Goal: Information Seeking & Learning: Compare options

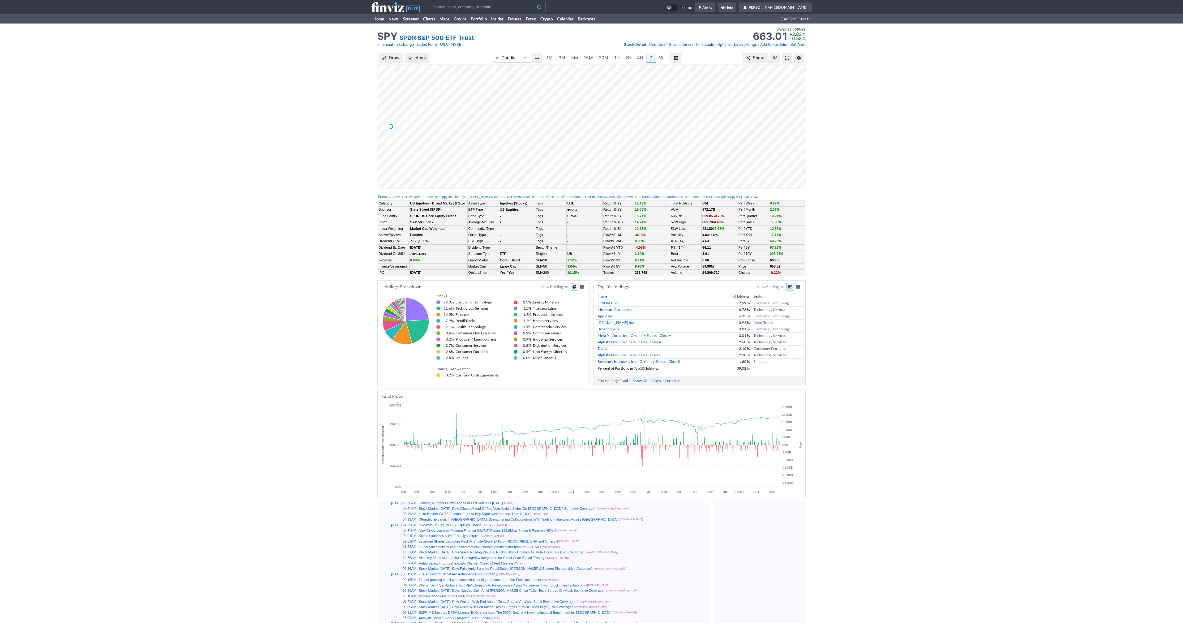
scroll to position [0, 6]
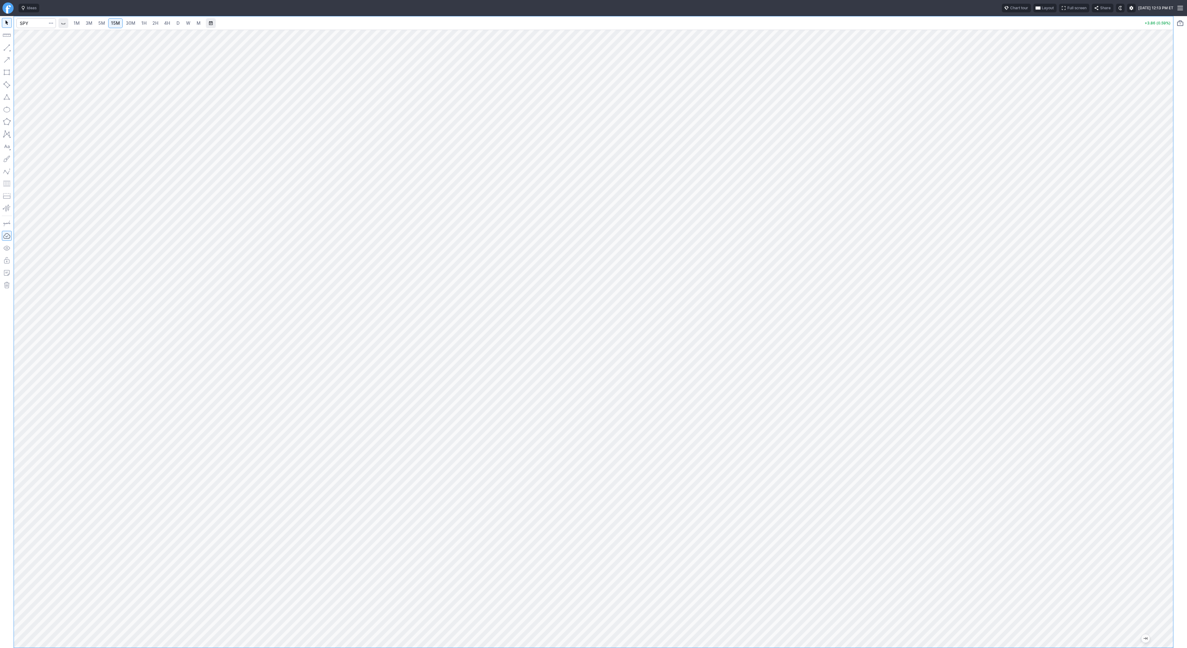
click at [90, 24] on span "3M" at bounding box center [89, 22] width 7 height 5
click at [119, 23] on span "15M" at bounding box center [115, 22] width 9 height 5
click at [25, 23] on input "Search" at bounding box center [36, 23] width 40 height 10
type input "iwm"
click at [36, 22] on input "Search" at bounding box center [36, 23] width 40 height 10
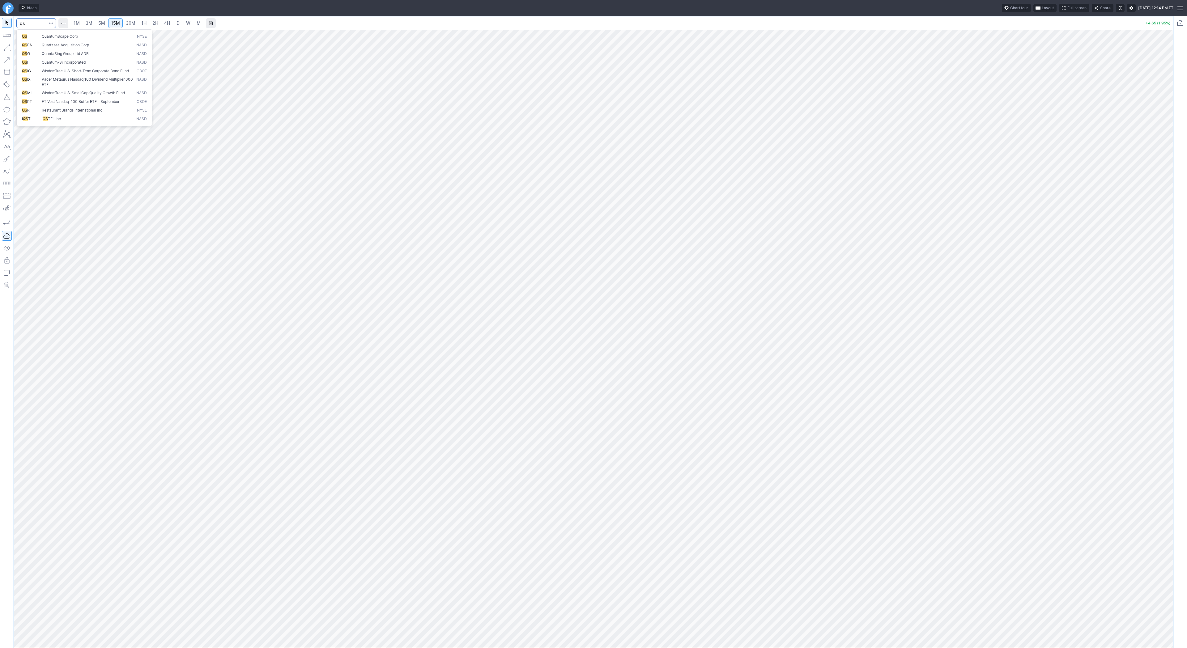
type input "qs"
click at [33, 36] on span "QS" at bounding box center [32, 36] width 20 height 5
click at [158, 26] on link "2H" at bounding box center [155, 23] width 11 height 10
click at [6, 45] on button "button" at bounding box center [7, 48] width 10 height 10
click at [5, 45] on button "button" at bounding box center [7, 48] width 10 height 10
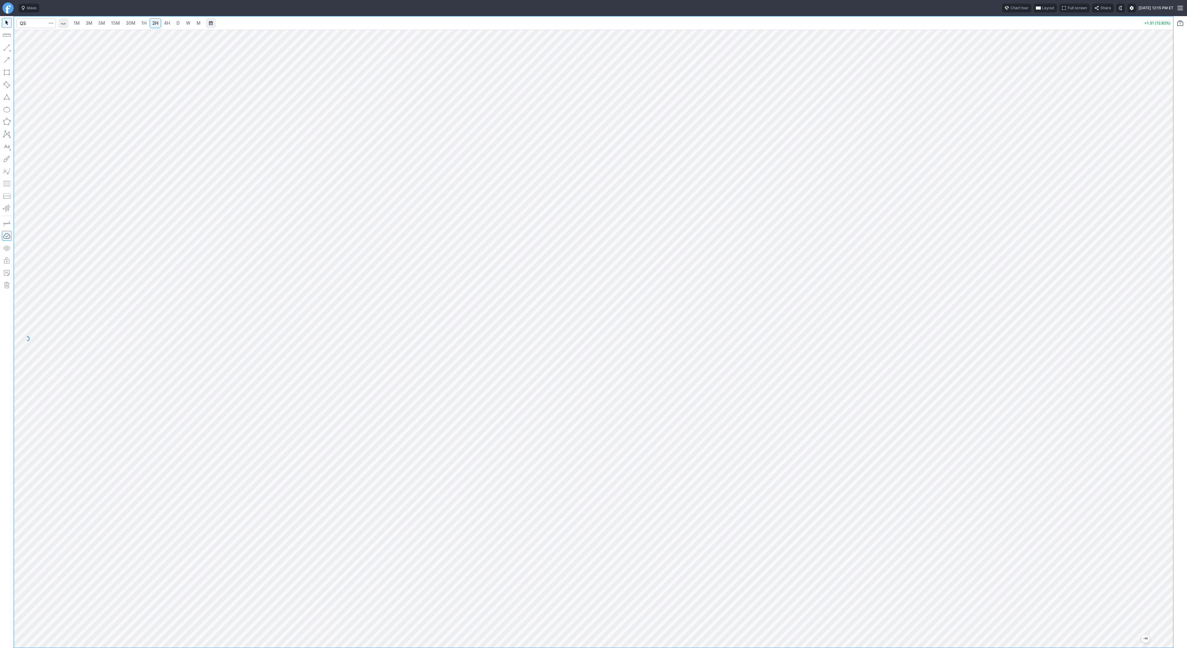
click at [89, 22] on span "3M" at bounding box center [89, 22] width 7 height 5
click at [116, 23] on span "15M" at bounding box center [115, 22] width 9 height 5
click at [130, 25] on span "30M" at bounding box center [131, 22] width 10 height 5
click at [7, 49] on button "button" at bounding box center [7, 48] width 10 height 10
click at [33, 53] on button "Line" at bounding box center [33, 49] width 36 height 9
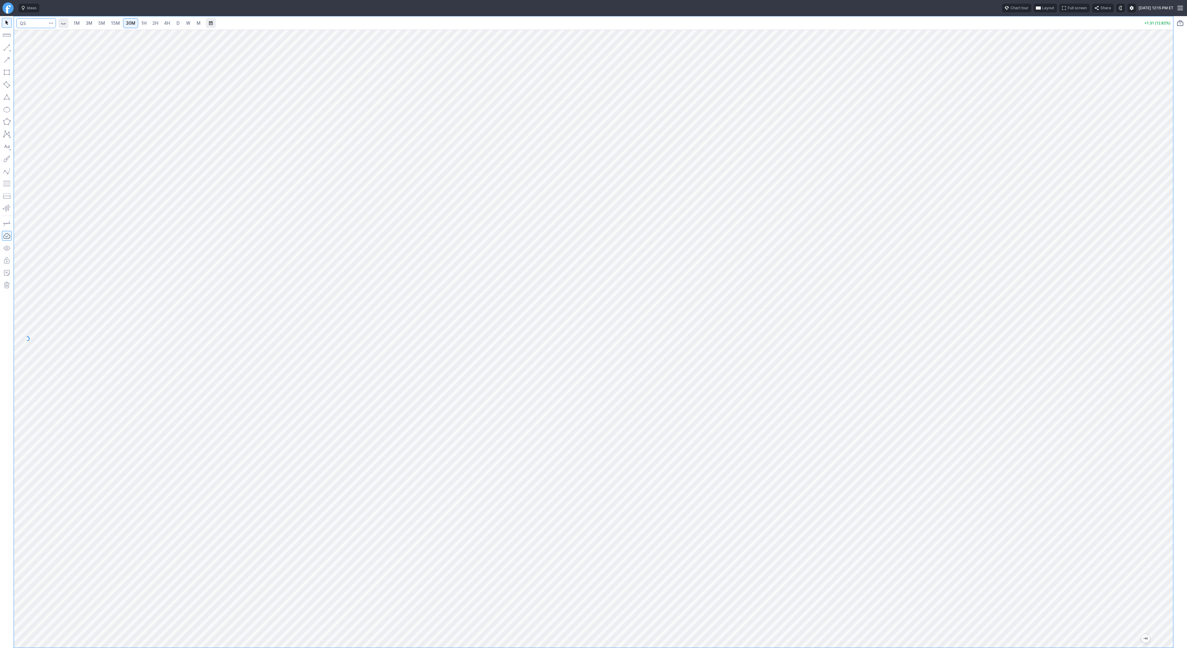
click at [32, 25] on input "Search" at bounding box center [36, 23] width 40 height 10
type input "iwm"
click at [111, 24] on span "15M" at bounding box center [115, 22] width 9 height 5
click at [161, 21] on link "4H" at bounding box center [166, 23] width 11 height 10
click at [141, 24] on span "1H" at bounding box center [143, 22] width 5 height 5
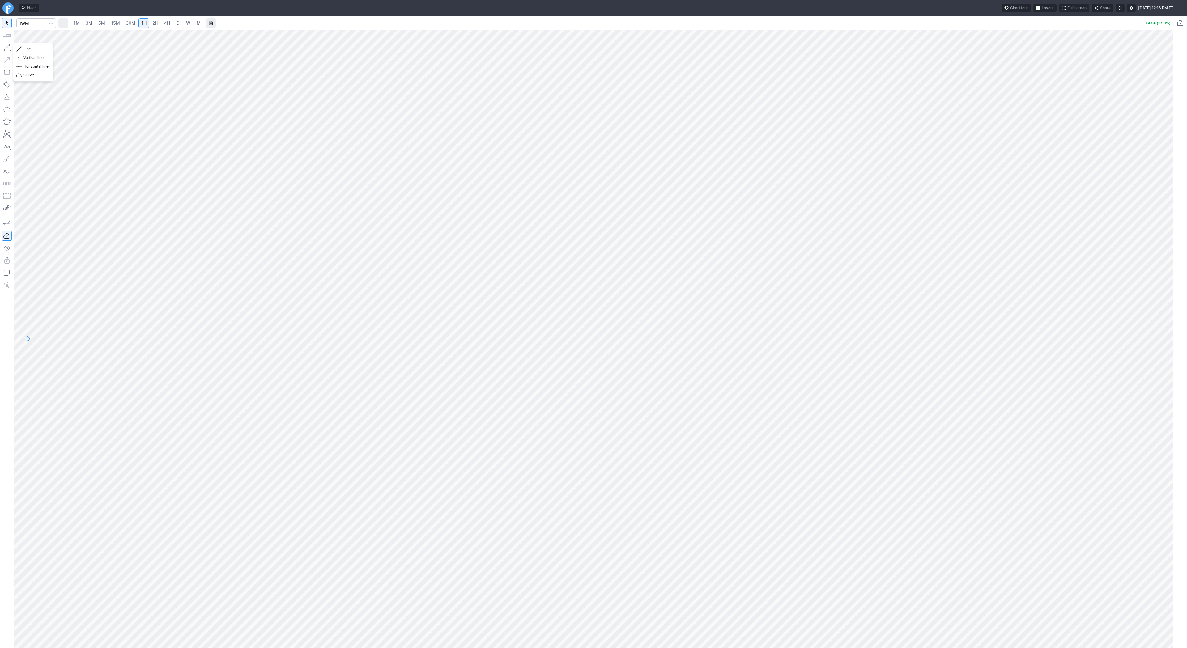
click at [5, 49] on button "button" at bounding box center [7, 48] width 10 height 10
click at [6, 46] on button "button" at bounding box center [7, 48] width 10 height 10
click at [26, 49] on span "Line" at bounding box center [36, 49] width 25 height 6
click at [9, 48] on button "button" at bounding box center [7, 48] width 10 height 10
click at [4, 47] on button "button" at bounding box center [7, 48] width 10 height 10
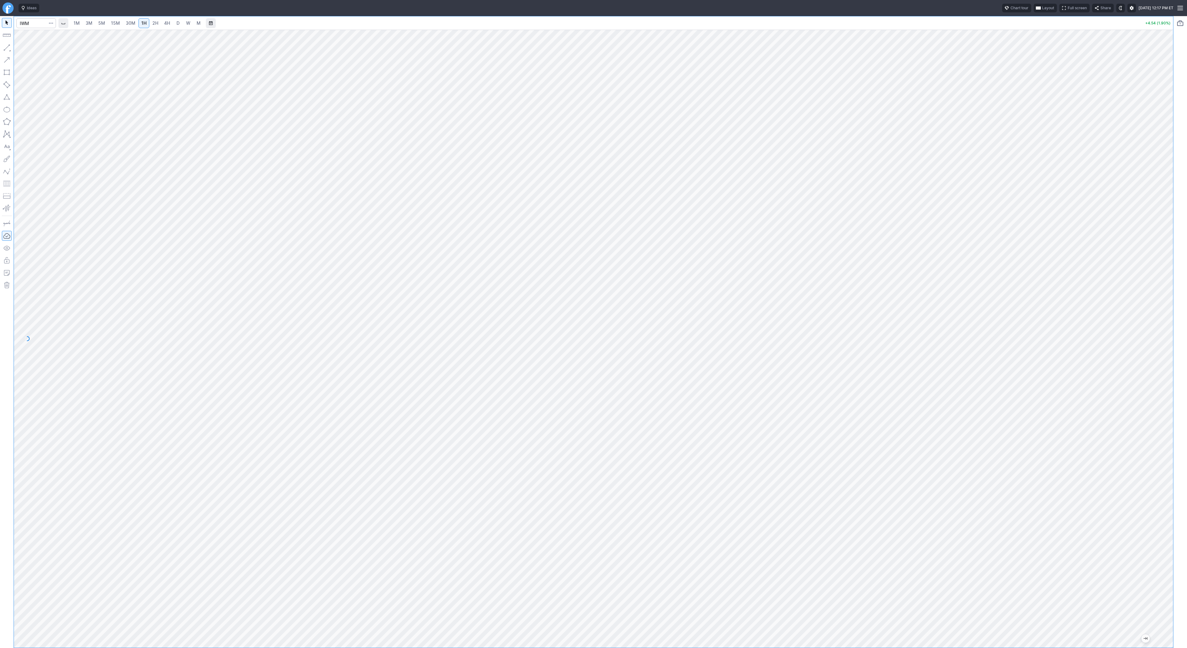
click at [87, 22] on span "3M" at bounding box center [89, 22] width 7 height 5
click at [104, 23] on span "5M" at bounding box center [101, 22] width 7 height 5
click at [111, 25] on span "15M" at bounding box center [115, 22] width 9 height 5
click at [7, 46] on button "button" at bounding box center [7, 48] width 10 height 10
click at [27, 22] on input "Search" at bounding box center [36, 23] width 40 height 10
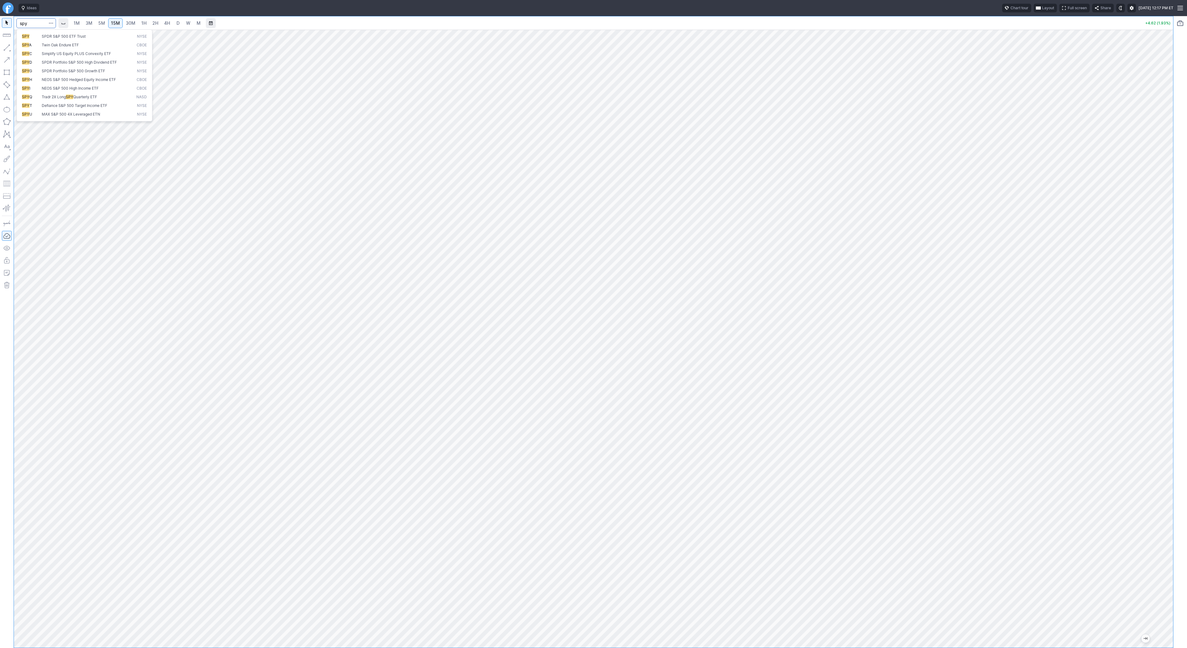
type input "spy"
click at [95, 25] on link "3M" at bounding box center [89, 23] width 12 height 10
click at [121, 27] on link "15M" at bounding box center [115, 23] width 15 height 10
click at [12, 48] on div at bounding box center [7, 332] width 14 height 632
click at [27, 49] on span "Line" at bounding box center [36, 49] width 25 height 6
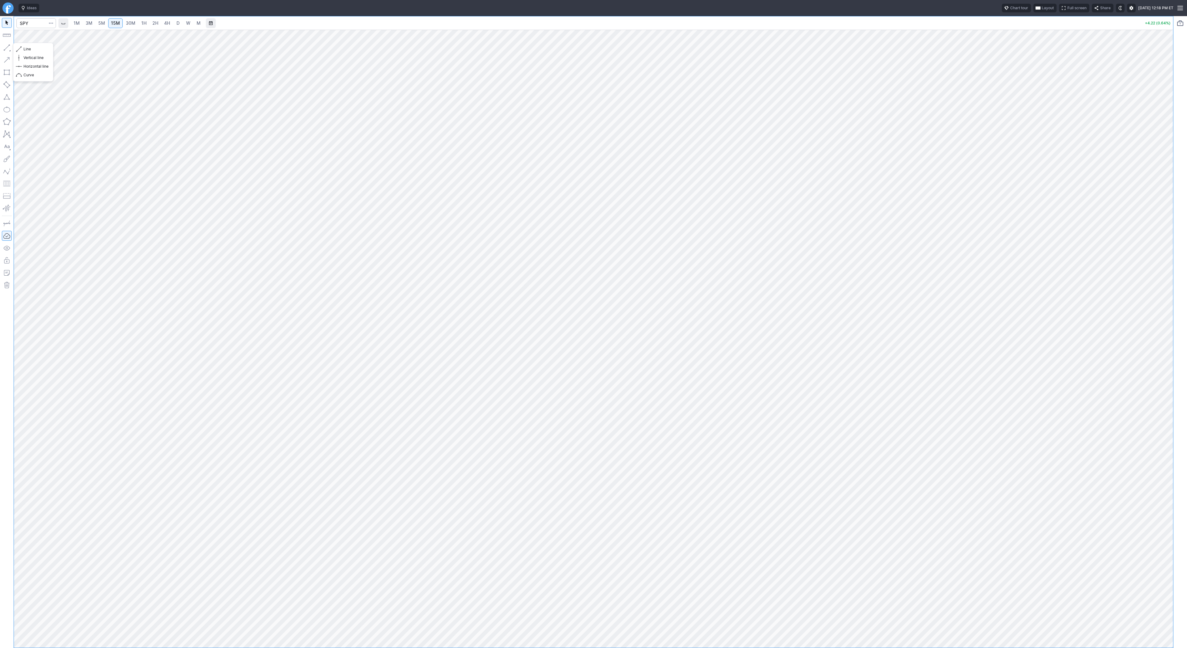
click at [4, 47] on button "button" at bounding box center [7, 48] width 10 height 10
click at [92, 25] on span "3M" at bounding box center [89, 22] width 7 height 5
click at [35, 24] on input "Search" at bounding box center [36, 23] width 40 height 10
type input "vxx"
click at [37, 40] on span "VXX" at bounding box center [32, 39] width 20 height 10
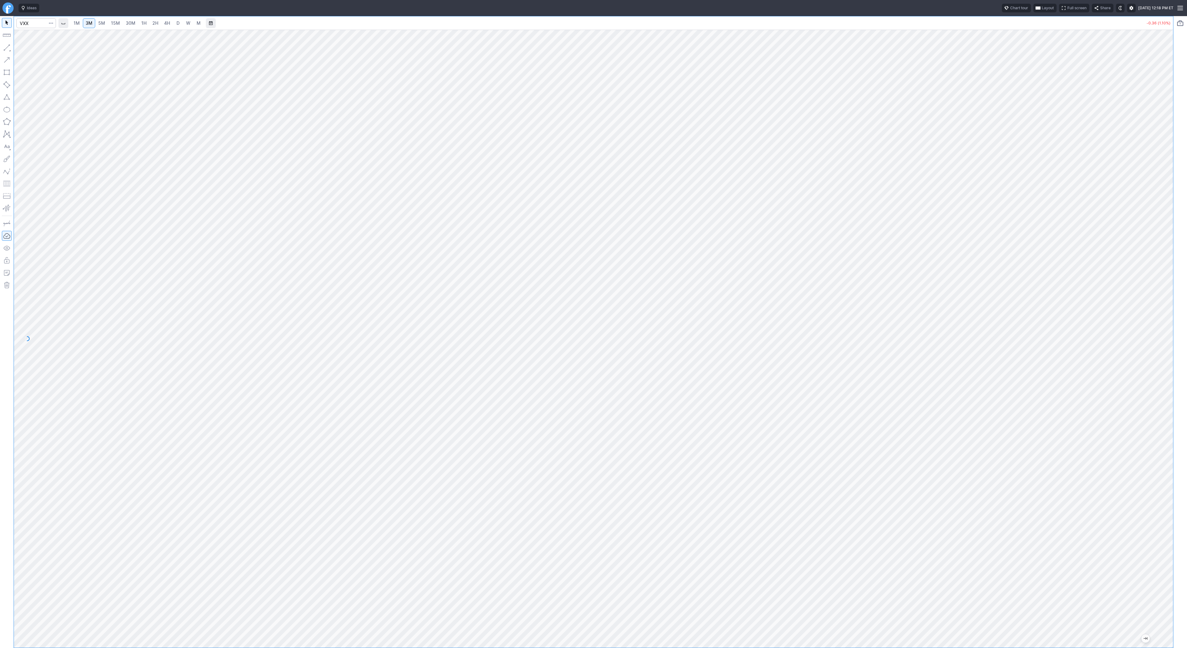
click at [123, 27] on link "30M" at bounding box center [130, 23] width 15 height 10
click at [105, 23] on link "5M" at bounding box center [102, 23] width 12 height 10
click at [141, 25] on span "1H" at bounding box center [143, 22] width 5 height 5
click at [26, 49] on span "Line" at bounding box center [36, 49] width 25 height 6
click at [10, 49] on button "button" at bounding box center [7, 48] width 10 height 10
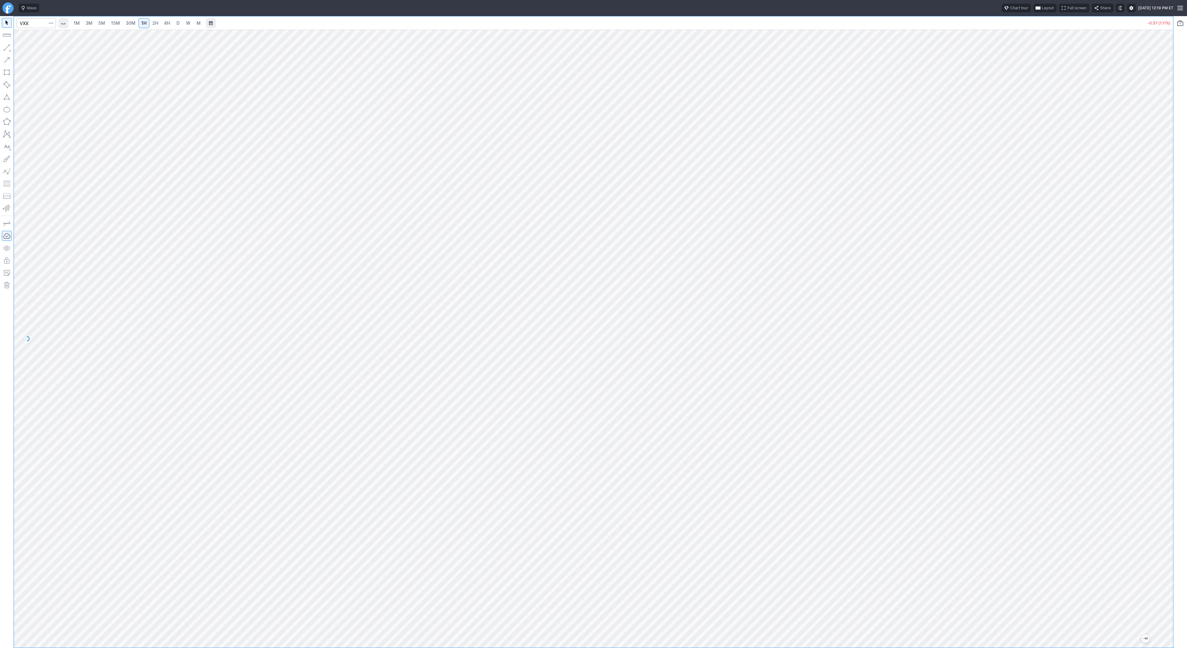
click at [96, 19] on link "5M" at bounding box center [102, 23] width 12 height 10
click at [119, 24] on link "15M" at bounding box center [115, 23] width 15 height 10
click at [9, 46] on button "button" at bounding box center [7, 48] width 10 height 10
click at [8, 49] on button "button" at bounding box center [7, 48] width 10 height 10
click at [28, 49] on span "Line" at bounding box center [36, 49] width 25 height 6
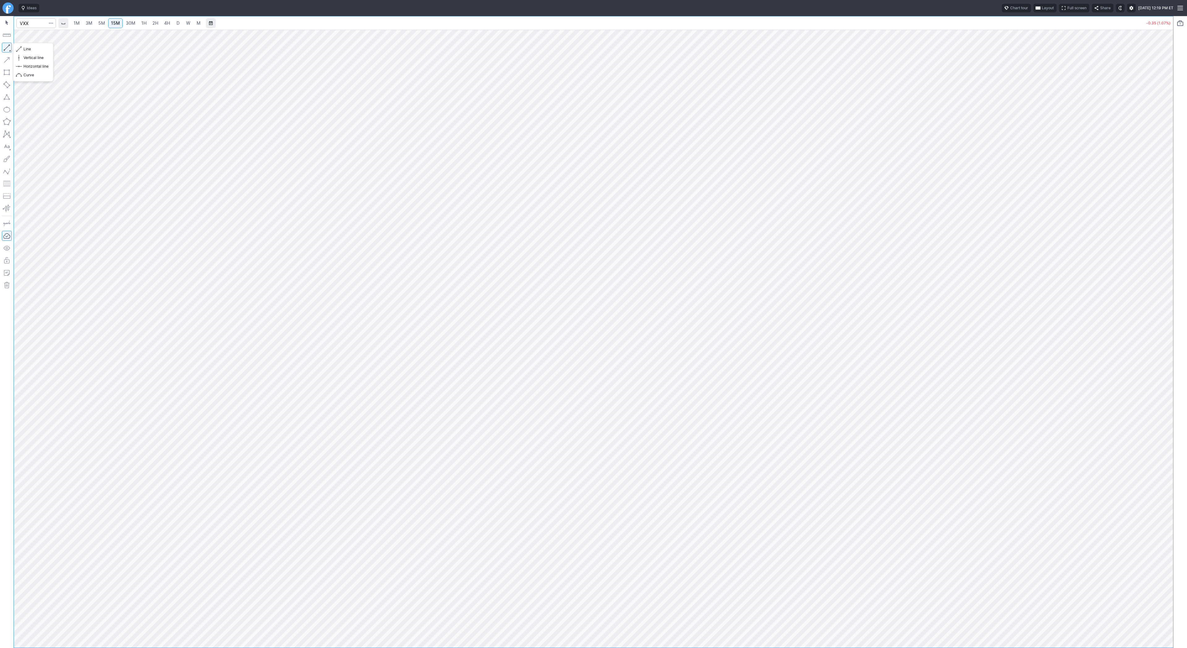
click at [6, 48] on button "button" at bounding box center [7, 48] width 10 height 10
click at [20, 50] on span "button" at bounding box center [20, 49] width 4 height 9
click at [130, 25] on span "30M" at bounding box center [131, 22] width 10 height 5
click at [31, 22] on input "Search" at bounding box center [36, 23] width 40 height 10
type input "iwm"
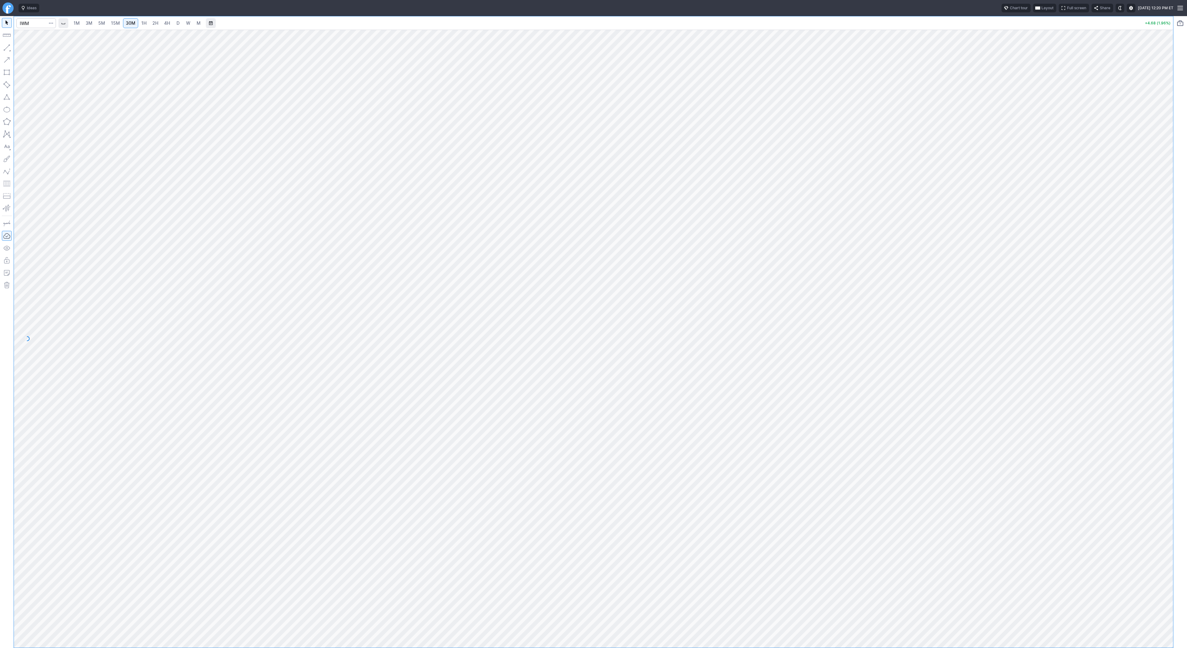
click at [178, 26] on span "D" at bounding box center [178, 23] width 4 height 6
drag, startPoint x: 1167, startPoint y: 268, endPoint x: 1165, endPoint y: 299, distance: 30.7
click at [1165, 299] on div "1M 3M 5M 15M 30M 1H 2H 4H D W M +4.74 (1.98%)" at bounding box center [593, 332] width 1187 height 632
drag, startPoint x: 1172, startPoint y: 301, endPoint x: 1163, endPoint y: 318, distance: 19.2
click at [1167, 328] on div at bounding box center [1166, 337] width 13 height 603
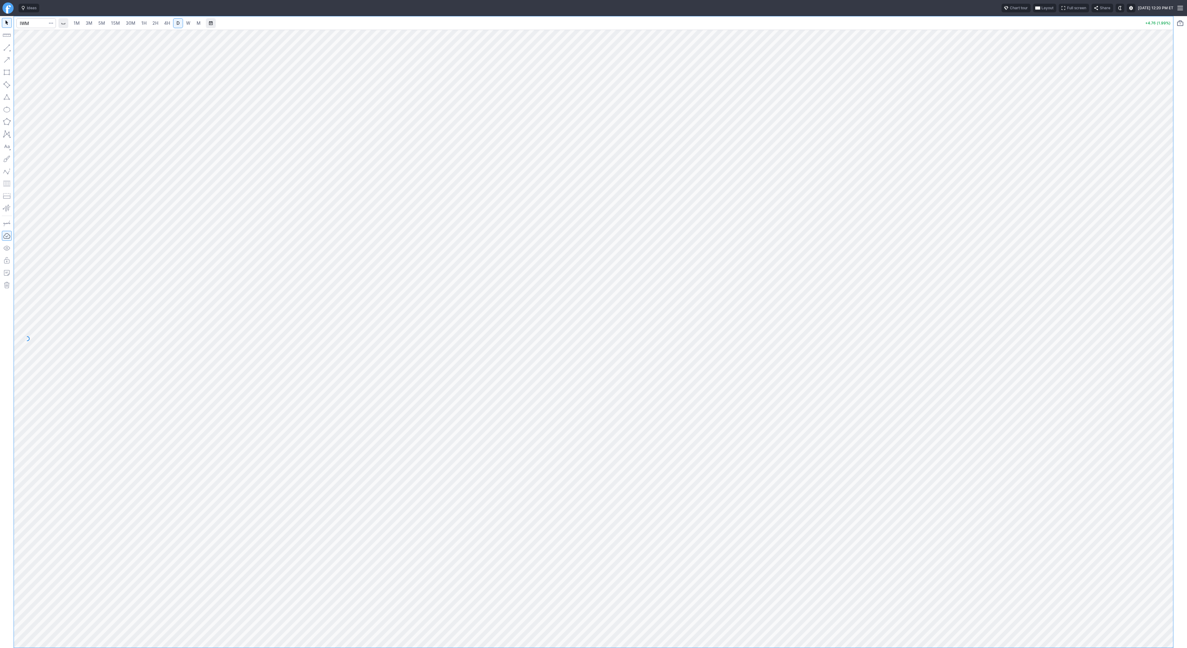
click at [7, 50] on button "button" at bounding box center [7, 48] width 10 height 10
click at [165, 25] on span "4H" at bounding box center [167, 22] width 6 height 5
click at [145, 25] on link "1H" at bounding box center [144, 23] width 11 height 10
click at [7, 47] on button "button" at bounding box center [7, 48] width 10 height 10
click at [5, 46] on button "button" at bounding box center [7, 48] width 10 height 10
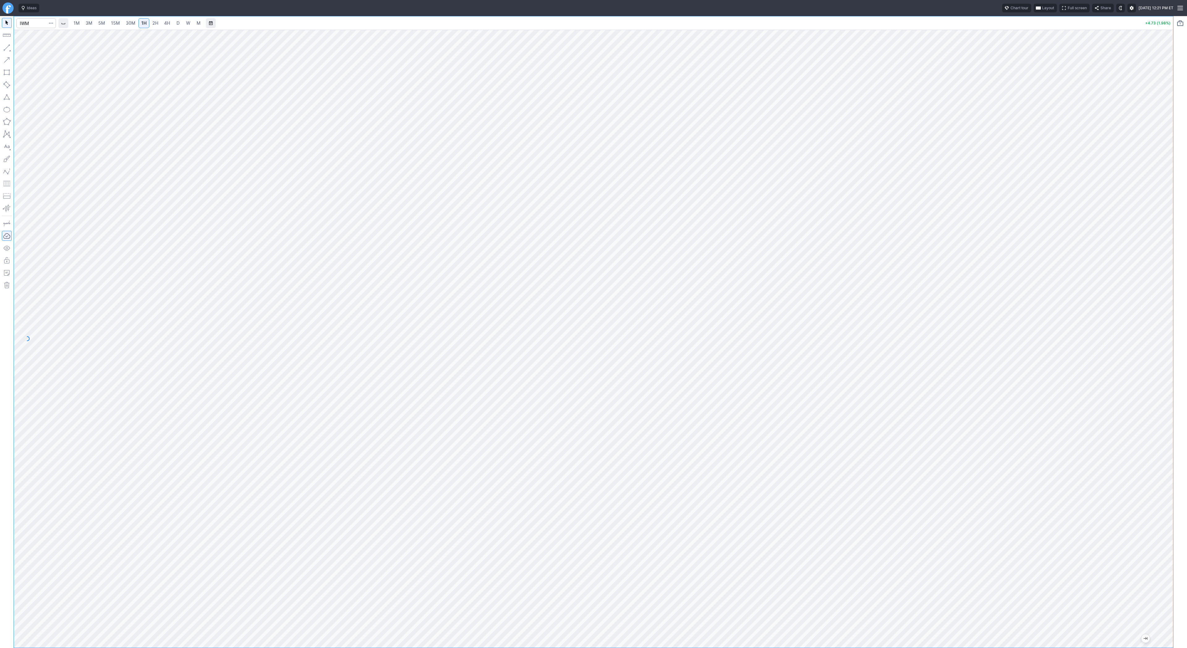
click at [8, 45] on button "button" at bounding box center [7, 48] width 10 height 10
drag, startPoint x: 7, startPoint y: 47, endPoint x: 11, endPoint y: 53, distance: 7.4
click at [7, 48] on button "button" at bounding box center [7, 48] width 10 height 10
click at [6, 44] on button "button" at bounding box center [7, 48] width 10 height 10
drag, startPoint x: 6, startPoint y: 46, endPoint x: 7, endPoint y: 49, distance: 3.3
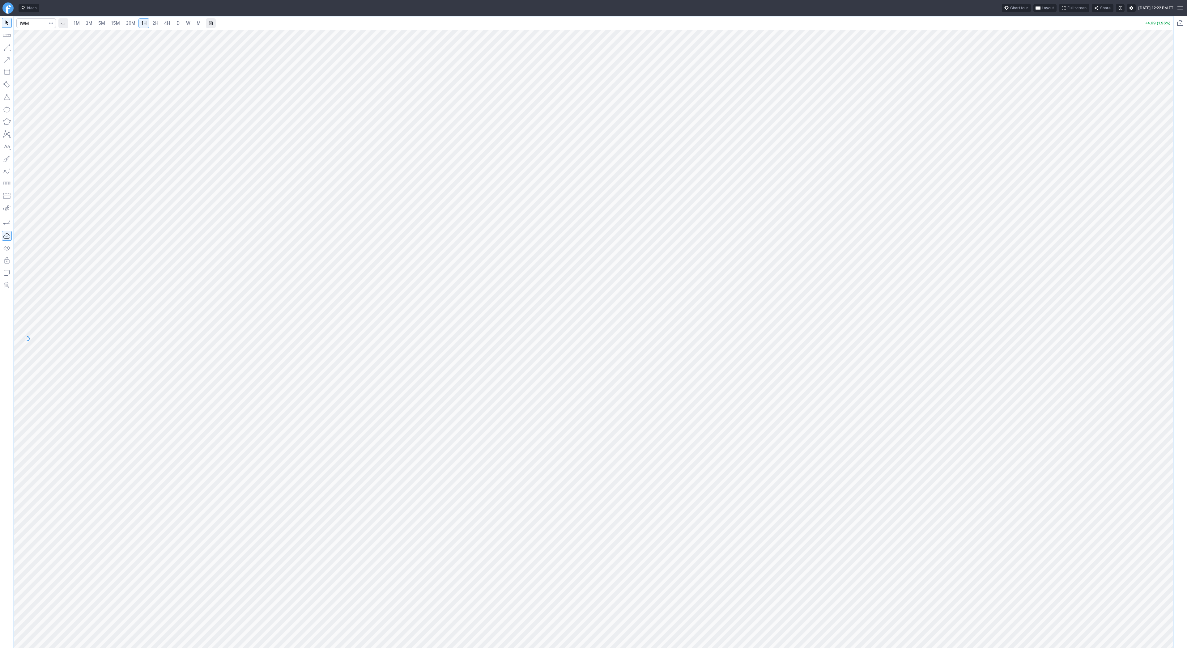
click at [6, 46] on button "button" at bounding box center [7, 48] width 10 height 10
click at [9, 45] on button "button" at bounding box center [7, 48] width 10 height 10
click at [7, 45] on button "button" at bounding box center [7, 48] width 10 height 10
click at [6, 46] on button "button" at bounding box center [7, 48] width 10 height 10
click at [1, 48] on div at bounding box center [7, 332] width 14 height 632
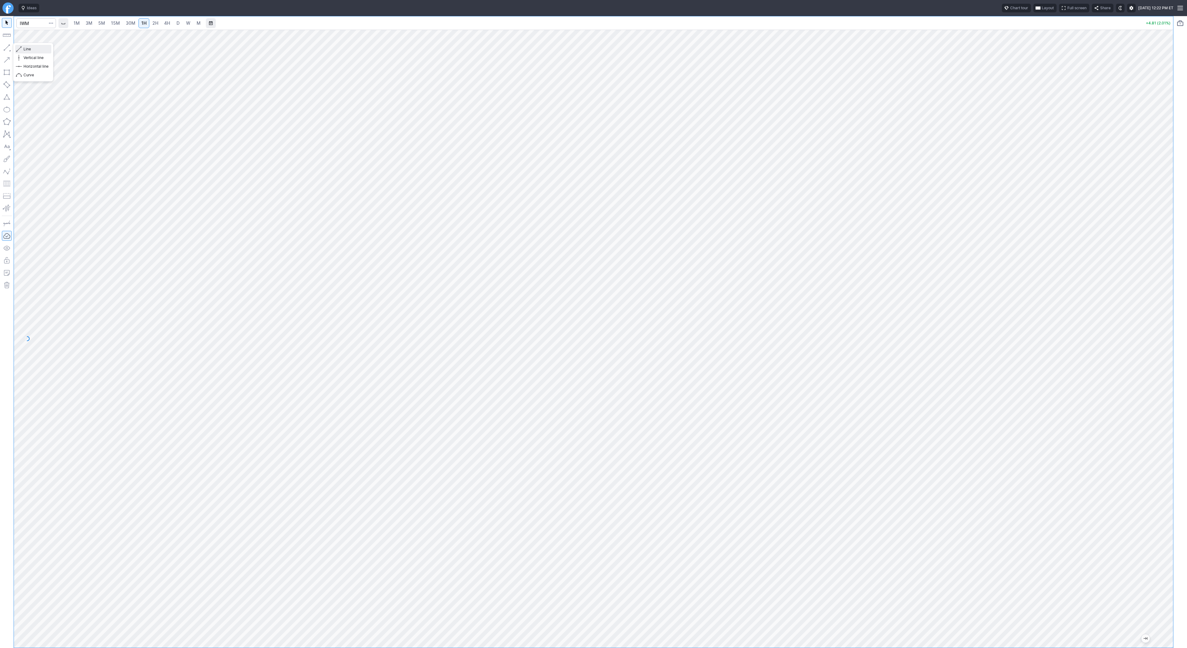
drag, startPoint x: 28, startPoint y: 50, endPoint x: 49, endPoint y: 56, distance: 22.9
click at [28, 49] on span "Line" at bounding box center [36, 49] width 25 height 6
click at [88, 24] on span "3M" at bounding box center [89, 22] width 7 height 5
click at [132, 23] on span "30M" at bounding box center [131, 22] width 10 height 5
click at [145, 23] on span "1H" at bounding box center [143, 22] width 5 height 5
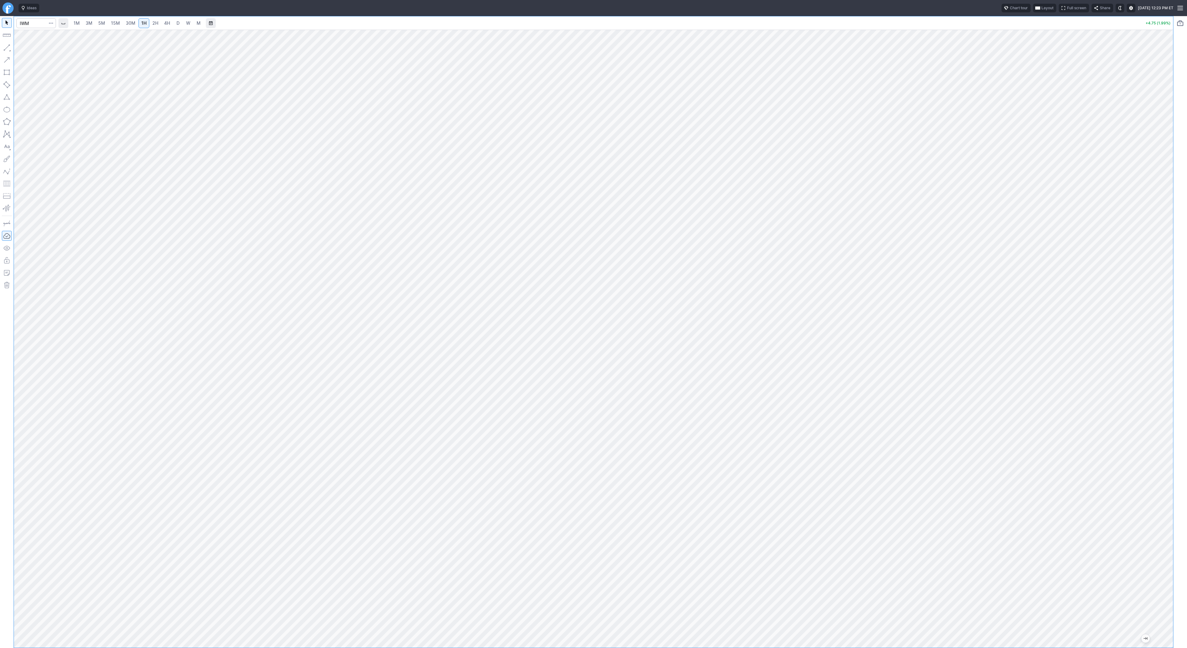
click at [174, 25] on link "D" at bounding box center [178, 23] width 10 height 10
click at [154, 21] on span "2H" at bounding box center [155, 22] width 6 height 5
click at [20, 24] on input "Search" at bounding box center [36, 23] width 40 height 10
click at [87, 24] on span "3M" at bounding box center [89, 22] width 7 height 5
click at [110, 27] on link "15M" at bounding box center [115, 23] width 15 height 10
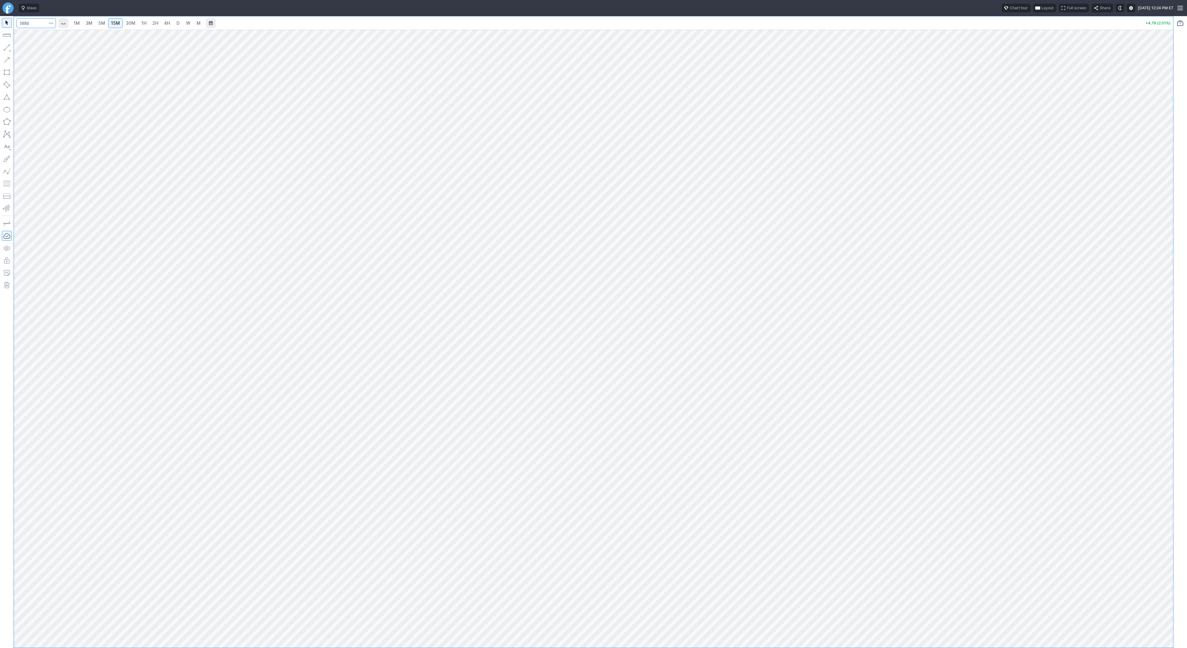
click at [27, 20] on input "Search" at bounding box center [36, 23] width 40 height 10
type input "spy"
click at [139, 24] on link "1H" at bounding box center [144, 23] width 11 height 10
click at [9, 46] on button "button" at bounding box center [7, 48] width 10 height 10
click at [4, 48] on button "button" at bounding box center [7, 48] width 10 height 10
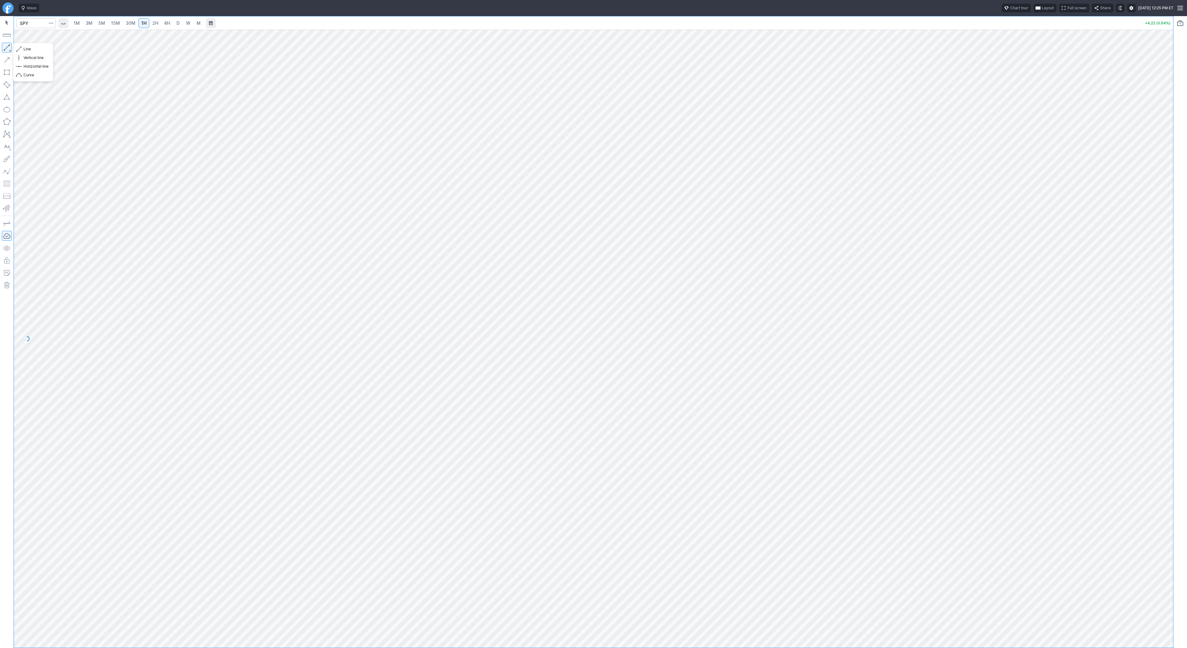
click at [6, 52] on button "button" at bounding box center [7, 48] width 10 height 10
click at [8, 45] on button "button" at bounding box center [7, 48] width 10 height 10
click at [23, 47] on button "Line" at bounding box center [33, 49] width 36 height 9
click at [6, 47] on button "button" at bounding box center [7, 48] width 10 height 10
click at [6, 46] on button "button" at bounding box center [7, 48] width 10 height 10
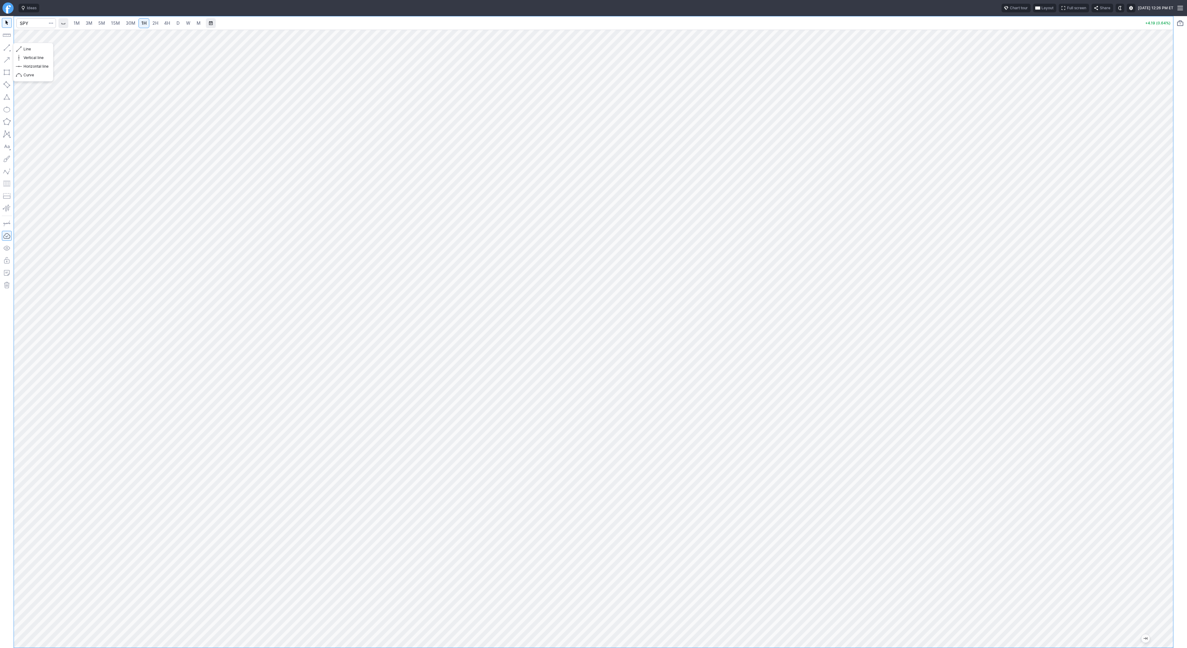
click at [8, 47] on button "button" at bounding box center [7, 48] width 10 height 10
drag, startPoint x: 7, startPoint y: 46, endPoint x: 31, endPoint y: 81, distance: 41.4
click at [7, 46] on button "button" at bounding box center [7, 48] width 10 height 10
click at [7, 48] on button "button" at bounding box center [7, 48] width 10 height 10
click at [5, 49] on button "button" at bounding box center [7, 48] width 10 height 10
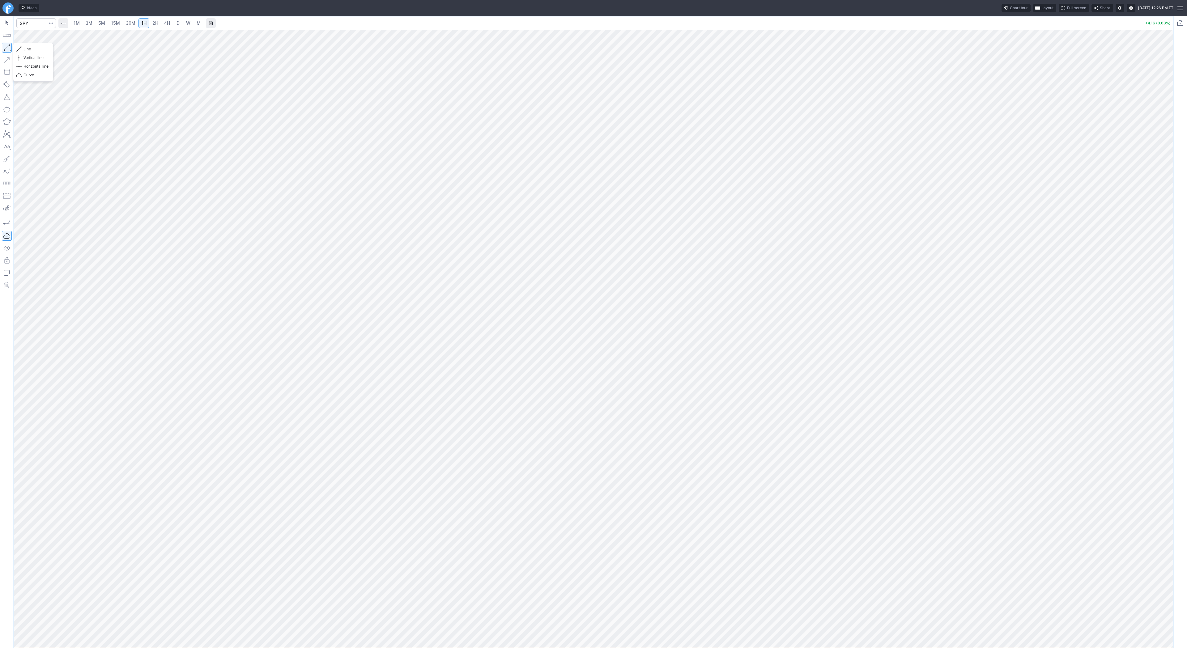
click at [5, 47] on button "button" at bounding box center [7, 48] width 10 height 10
click at [7, 49] on button "button" at bounding box center [7, 48] width 10 height 10
drag, startPoint x: 1165, startPoint y: 207, endPoint x: 1173, endPoint y: 341, distance: 134.1
click at [1187, 350] on div "1M 3M 5M 15M 30M 1H 2H 4H D W M +4.15 (0.63%)" at bounding box center [593, 332] width 1187 height 632
click at [10, 50] on button "button" at bounding box center [7, 48] width 10 height 10
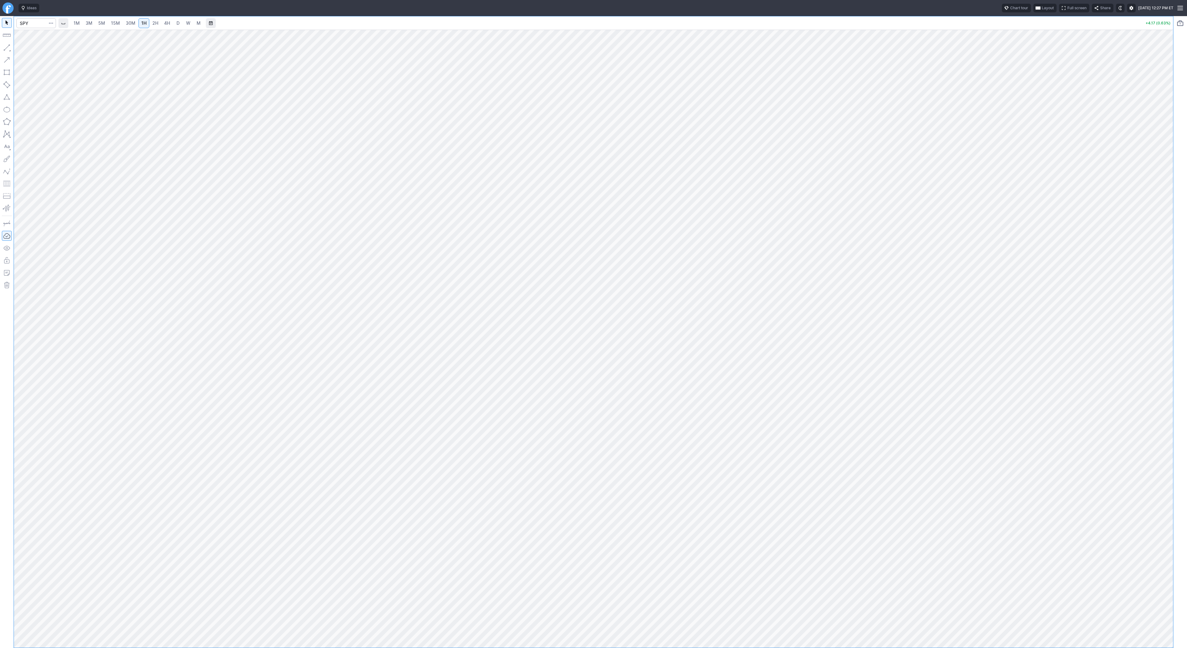
drag, startPoint x: 6, startPoint y: 49, endPoint x: 20, endPoint y: 63, distance: 19.9
click at [7, 49] on button "button" at bounding box center [7, 48] width 10 height 10
click at [8, 48] on button "button" at bounding box center [7, 48] width 10 height 10
click at [89, 26] on span "3M" at bounding box center [89, 23] width 7 height 6
click at [109, 25] on link "15M" at bounding box center [115, 23] width 15 height 10
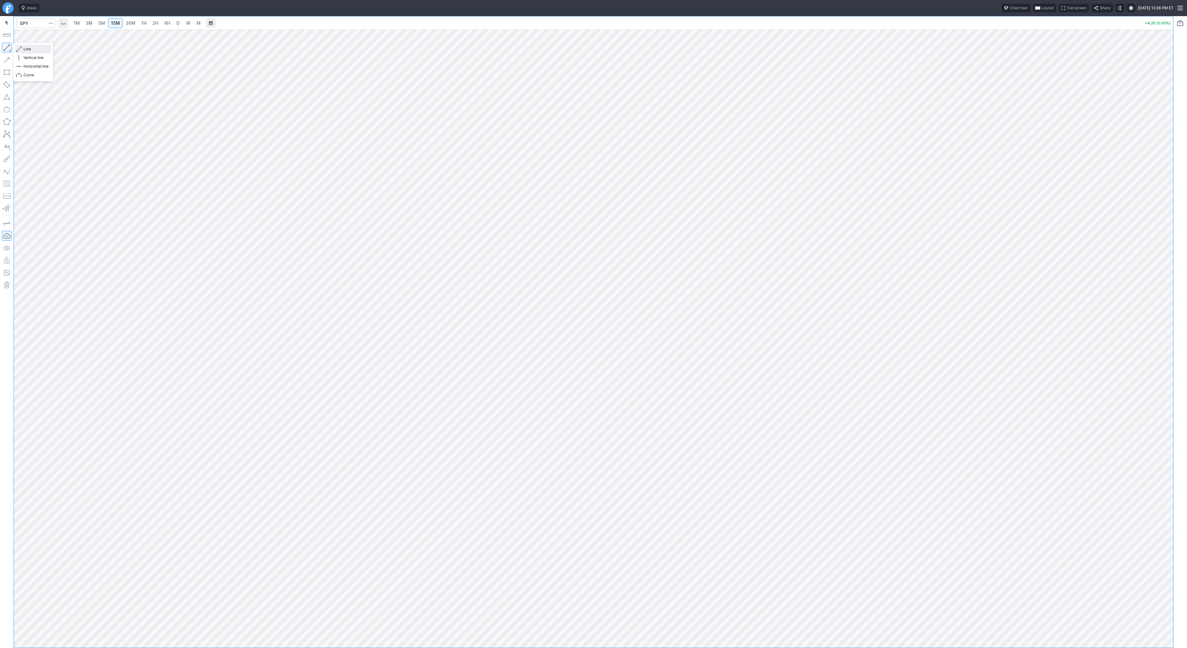
click at [19, 46] on span "button" at bounding box center [20, 49] width 4 height 9
drag, startPoint x: 35, startPoint y: 49, endPoint x: 45, endPoint y: 54, distance: 11.2
click at [35, 49] on span "Line" at bounding box center [36, 49] width 25 height 6
click at [7, 45] on button "button" at bounding box center [7, 48] width 10 height 10
click at [7, 46] on button "button" at bounding box center [7, 48] width 10 height 10
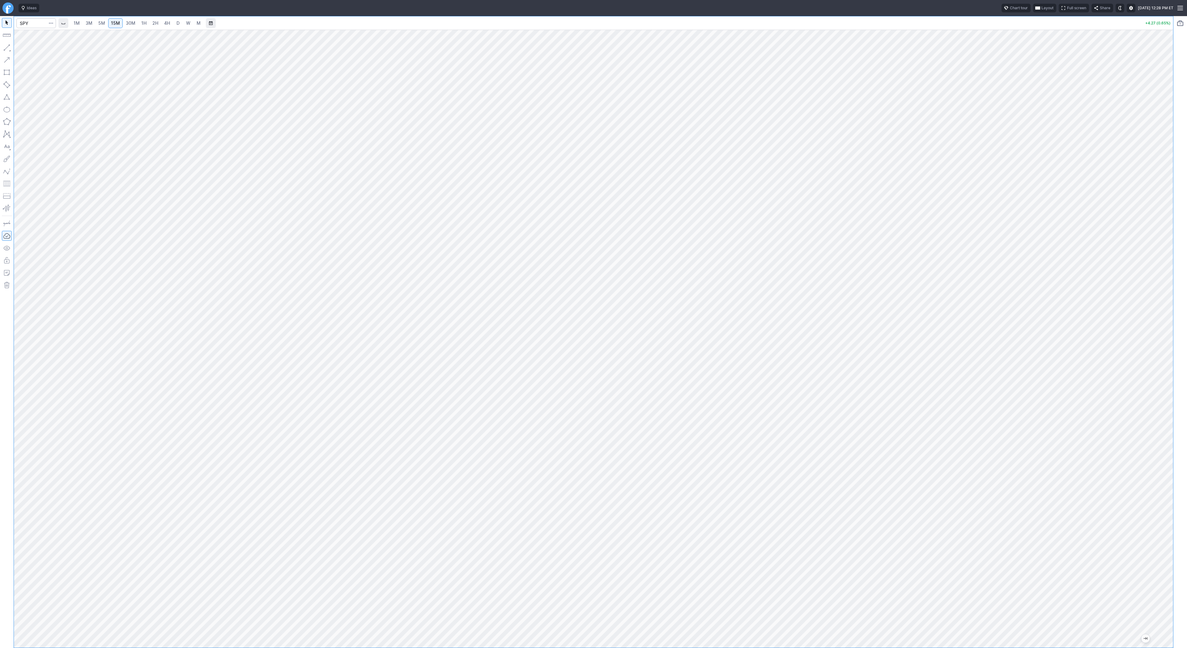
click at [90, 25] on span "3M" at bounding box center [89, 22] width 7 height 5
click at [20, 26] on input "Search" at bounding box center [36, 23] width 40 height 10
type input "sh"
click at [116, 22] on span "15M" at bounding box center [115, 22] width 9 height 5
click at [6, 47] on button "button" at bounding box center [7, 48] width 10 height 10
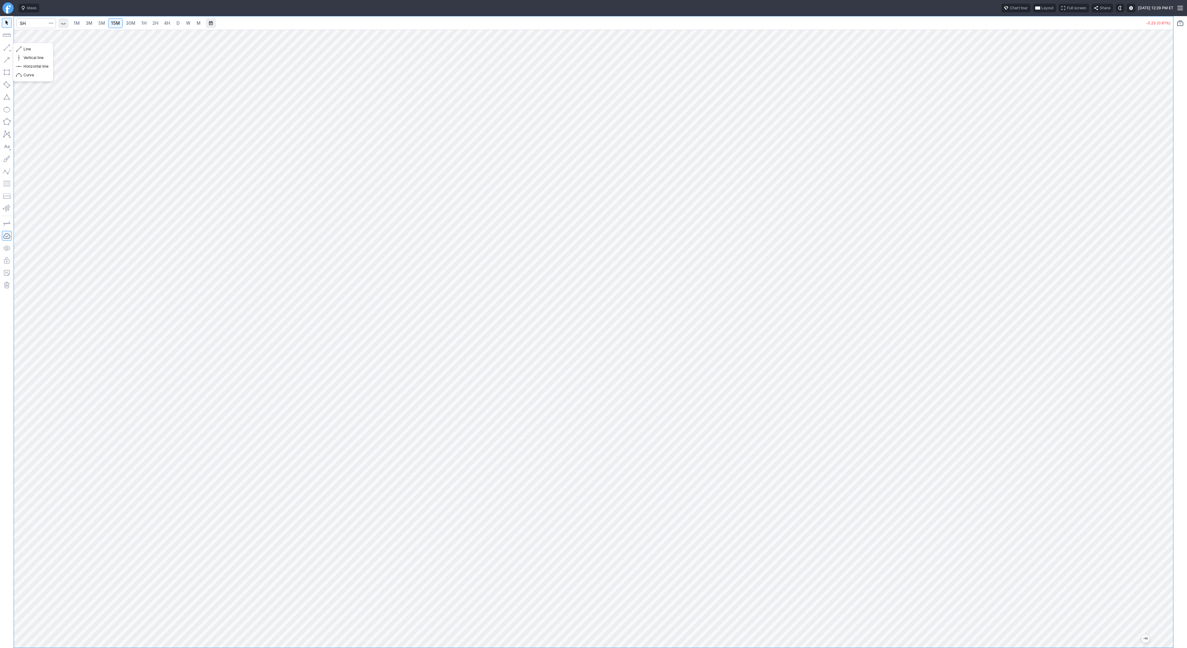
click at [6, 47] on button "button" at bounding box center [7, 48] width 10 height 10
drag, startPoint x: 6, startPoint y: 49, endPoint x: 28, endPoint y: 75, distance: 34.0
click at [6, 50] on button "button" at bounding box center [7, 48] width 10 height 10
click at [8, 49] on button "button" at bounding box center [7, 48] width 10 height 10
click at [7, 45] on button "button" at bounding box center [7, 48] width 10 height 10
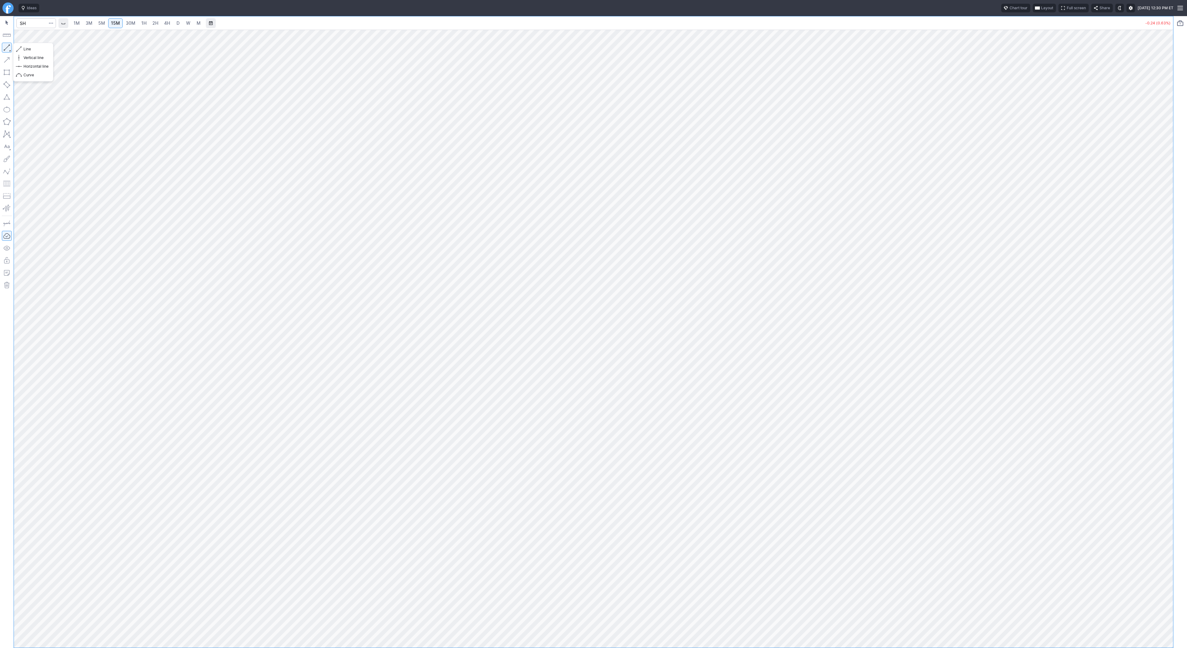
drag, startPoint x: 6, startPoint y: 47, endPoint x: 14, endPoint y: 61, distance: 15.8
click at [6, 48] on button "button" at bounding box center [7, 48] width 10 height 10
click at [9, 48] on button "button" at bounding box center [7, 48] width 10 height 10
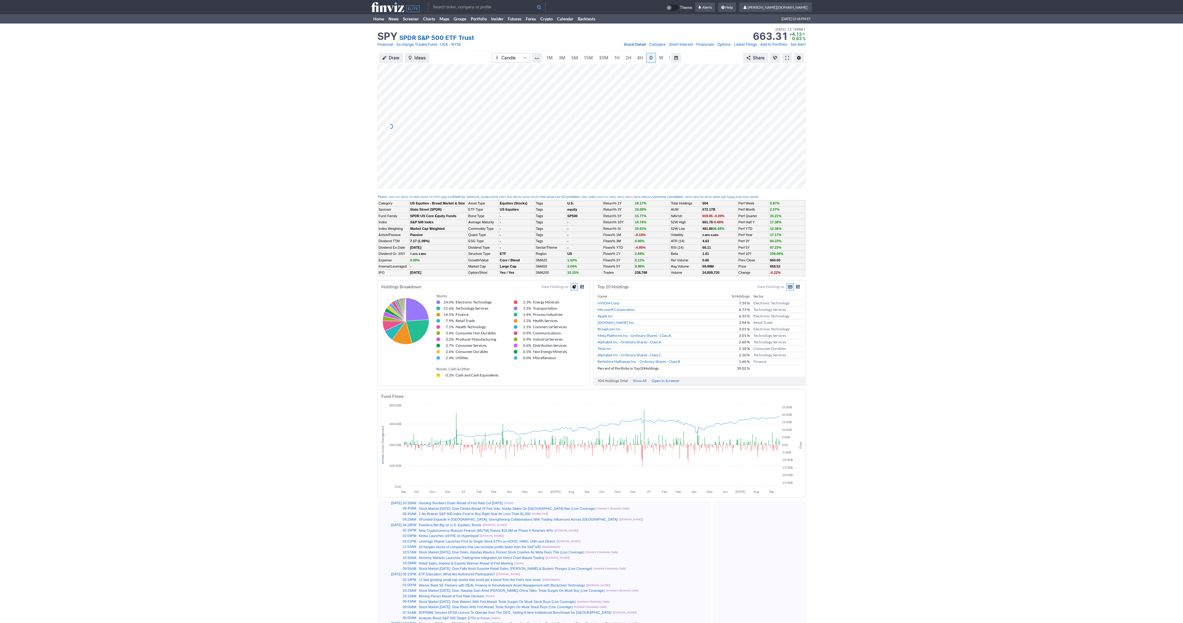
scroll to position [0, 6]
